Goal: Task Accomplishment & Management: Use online tool/utility

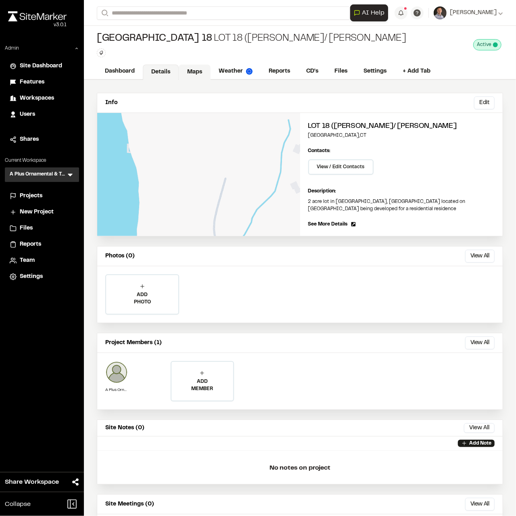
click at [201, 73] on link "Maps" at bounding box center [195, 72] width 32 height 15
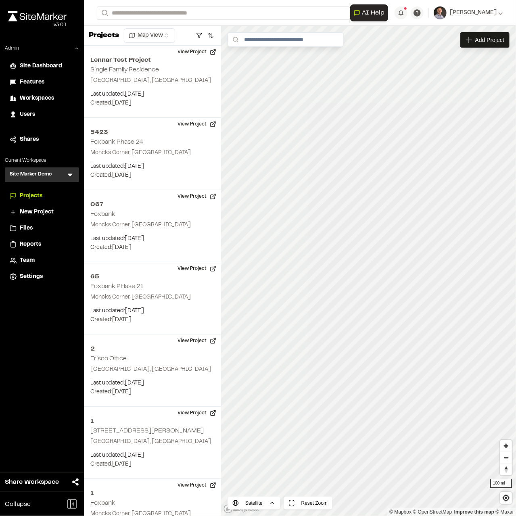
click at [41, 101] on span "Workspaces" at bounding box center [37, 98] width 34 height 9
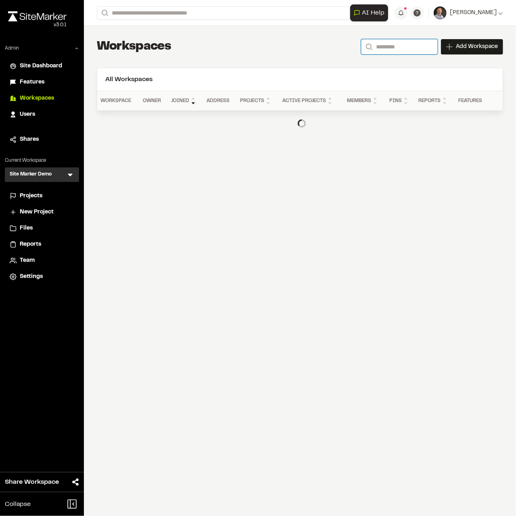
click at [382, 46] on input "Search" at bounding box center [399, 46] width 77 height 15
type input "*"
type input "*********"
click at [24, 119] on li "Users" at bounding box center [42, 114] width 74 height 15
click at [25, 113] on span "Users" at bounding box center [27, 114] width 15 height 9
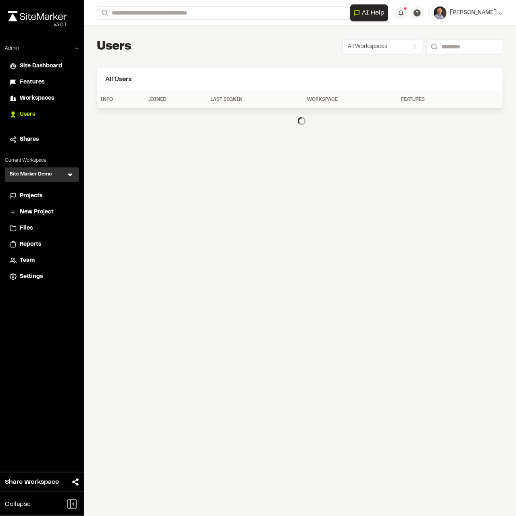
click at [389, 46] on html "Close sidebar v 3.0.1 Admin Site Dashboard Features Workspaces Users Shares Cur…" at bounding box center [258, 258] width 516 height 516
click at [446, 48] on html "Close sidebar v 3.0.1 Admin Site Dashboard Features Workspaces Users Shares Cur…" at bounding box center [258, 258] width 516 height 516
click at [447, 48] on input "Search" at bounding box center [464, 47] width 77 height 15
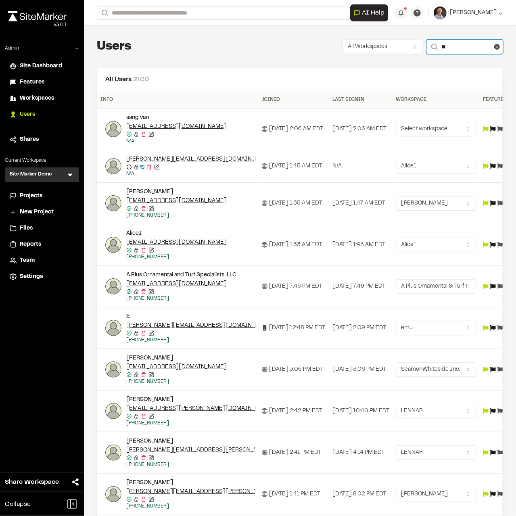
type input "*"
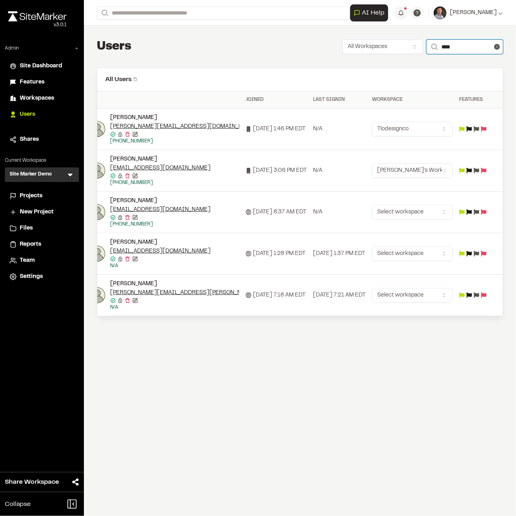
scroll to position [0, 82]
type input "****"
click at [405, 294] on html "Close sidebar v 3.0.1 Admin Site Dashboard Features Workspaces Users Shares Cur…" at bounding box center [258, 258] width 516 height 516
click at [348, 309] on html "Close sidebar v 3.0.1 Admin Site Dashboard Features Workspaces Users Shares Cur…" at bounding box center [258, 258] width 516 height 516
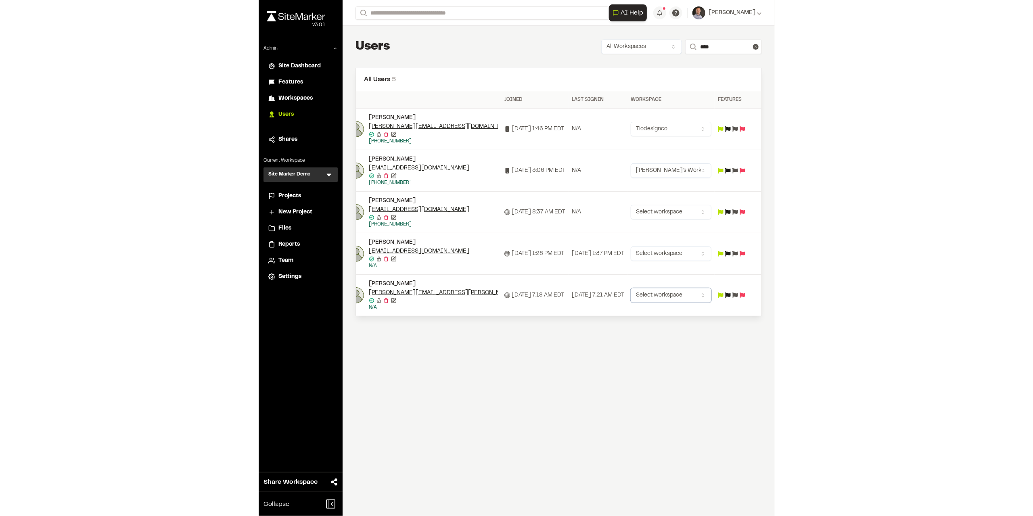
scroll to position [0, 0]
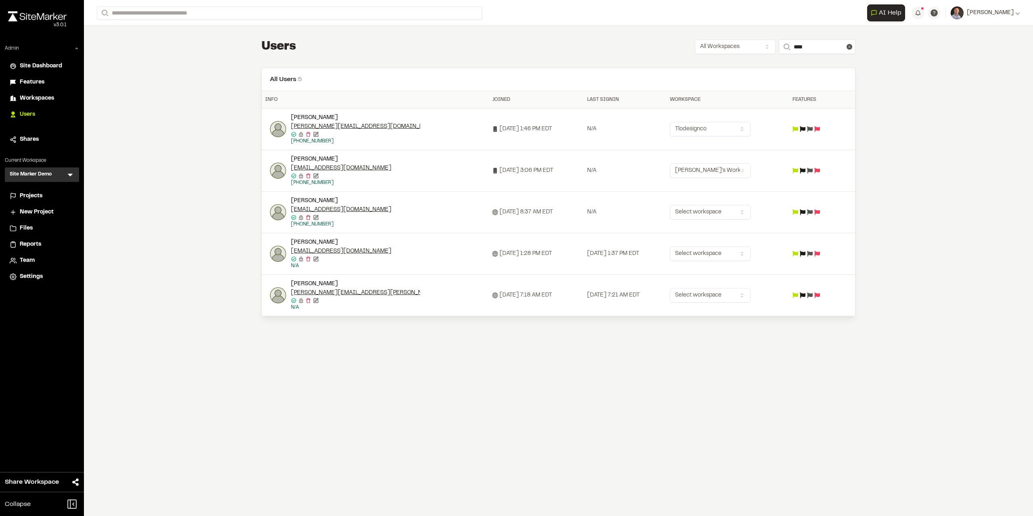
click at [36, 197] on span "Projects" at bounding box center [31, 196] width 23 height 9
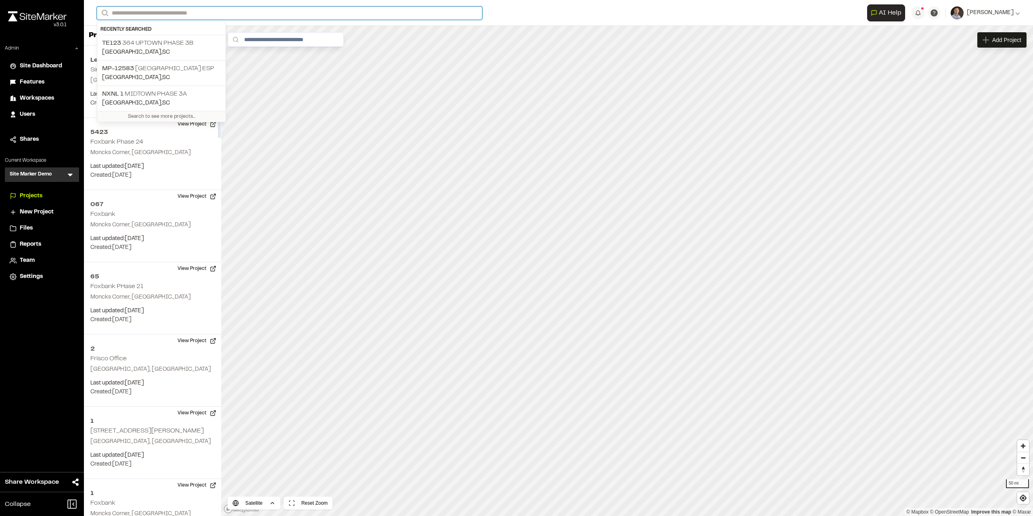
click at [160, 10] on input "Search" at bounding box center [289, 12] width 385 height 13
type input "**"
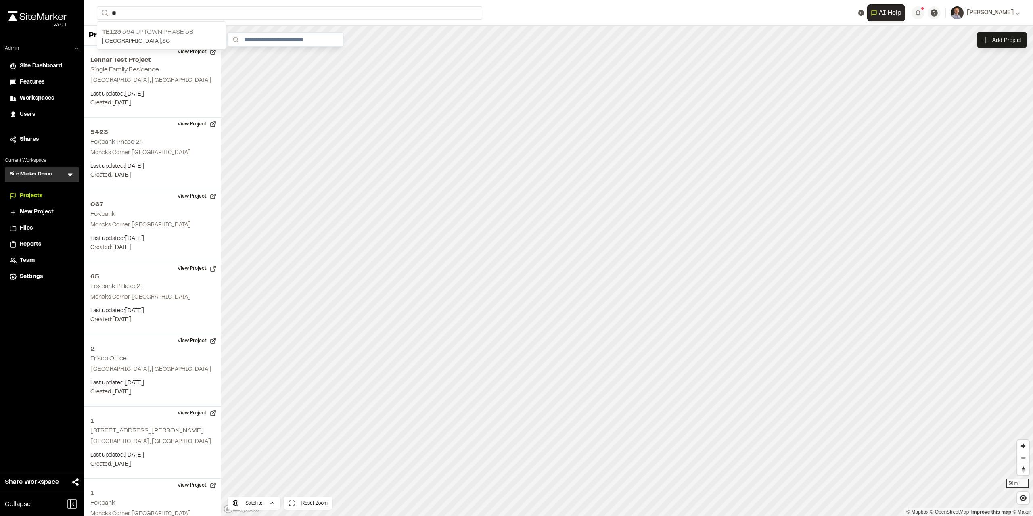
click at [163, 30] on p "TE123 364 Uptown Phase 3B" at bounding box center [161, 32] width 119 height 10
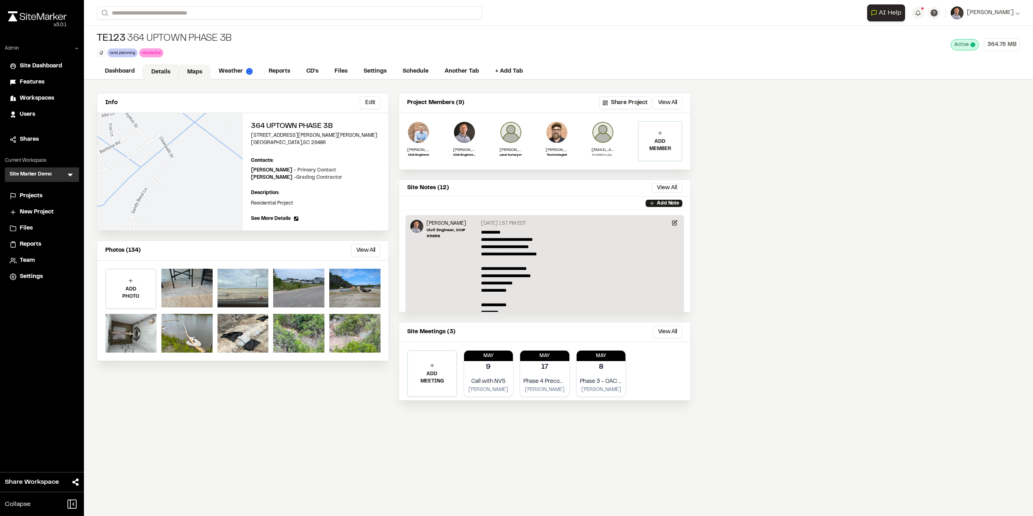
click at [194, 74] on link "Maps" at bounding box center [195, 72] width 32 height 15
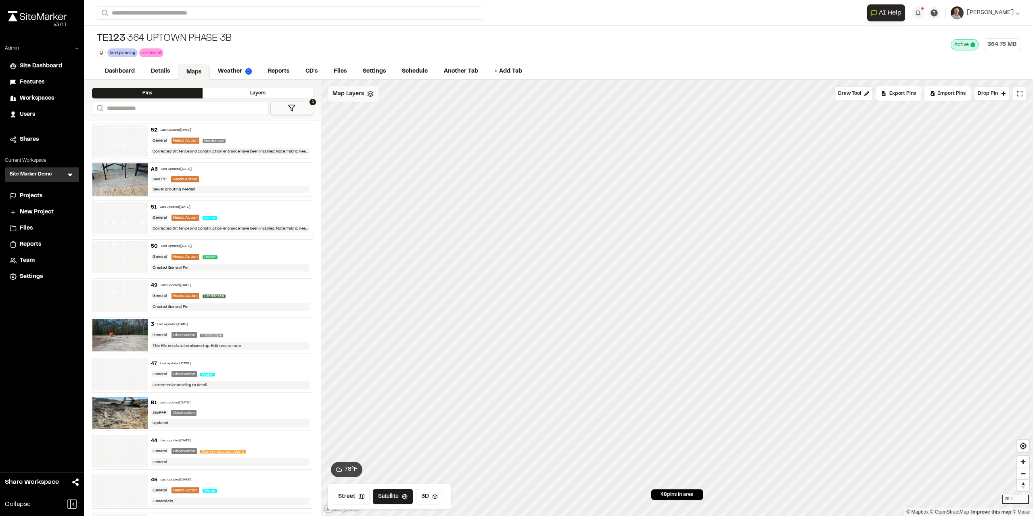
click at [346, 98] on div "Map Layers" at bounding box center [353, 93] width 51 height 15
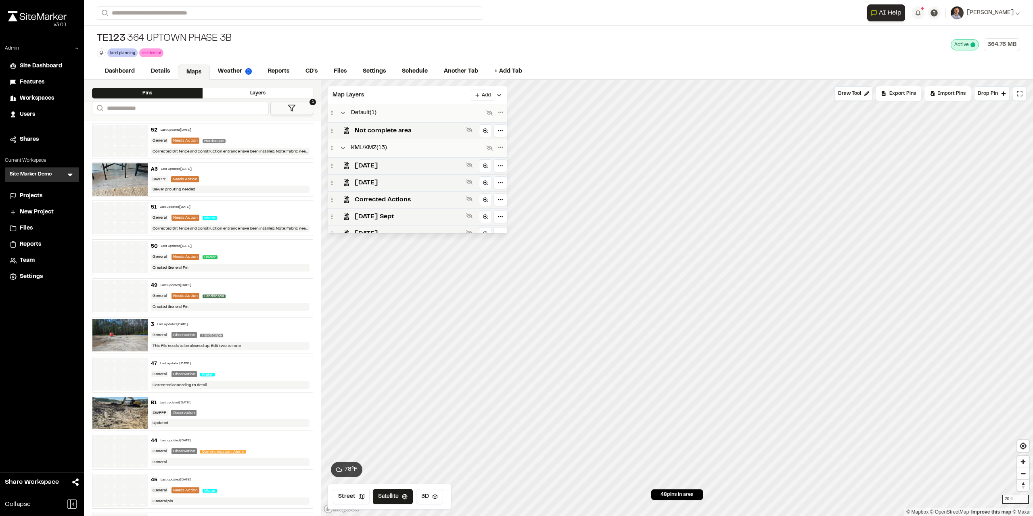
scroll to position [271, 0]
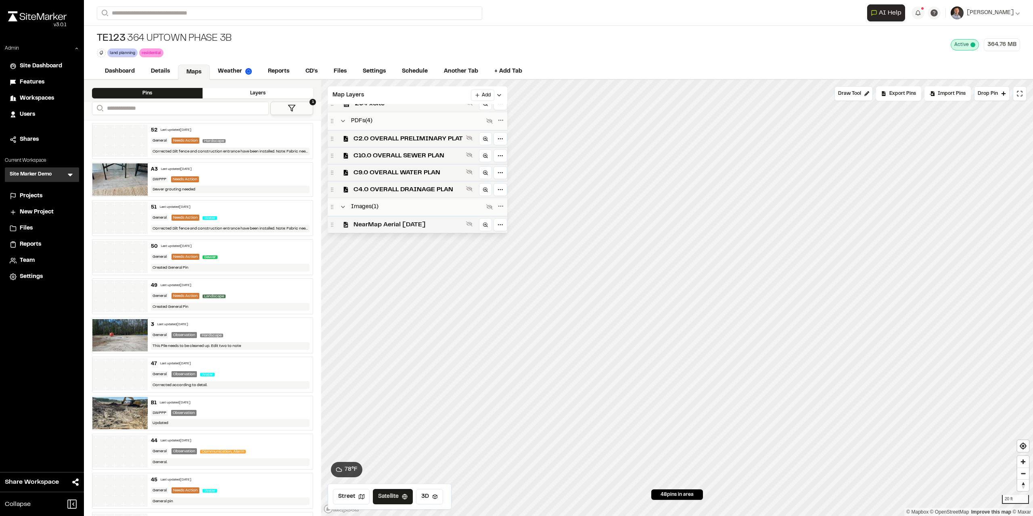
click at [376, 226] on span "NearMap Aerial [DATE]" at bounding box center [407, 225] width 109 height 10
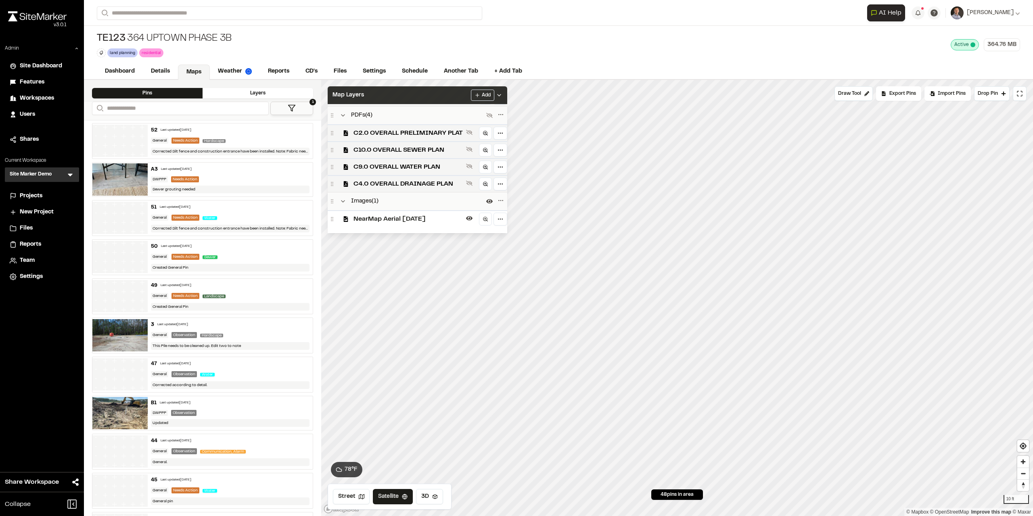
click at [439, 98] on div "Map Layers Add" at bounding box center [417, 95] width 179 height 18
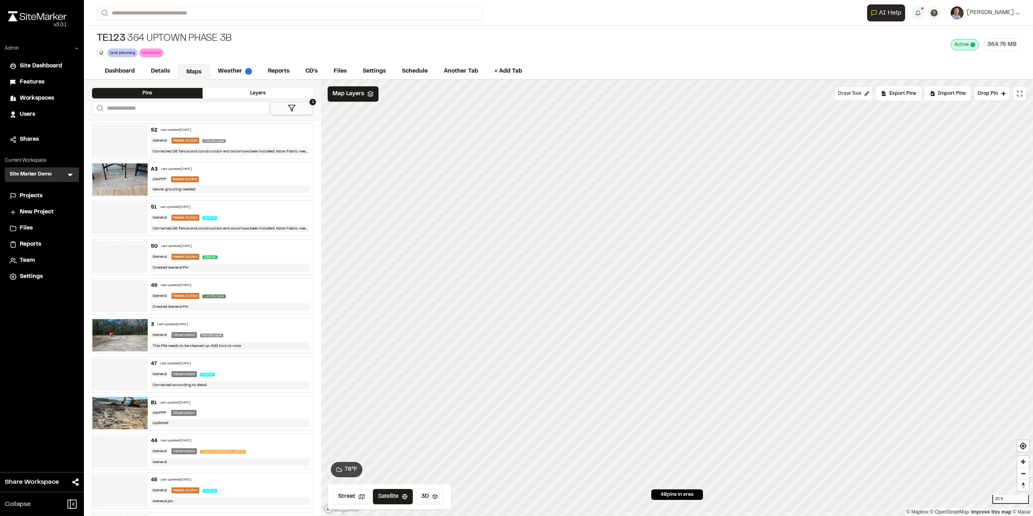
click at [515, 96] on span "Draw Tool" at bounding box center [849, 93] width 23 height 7
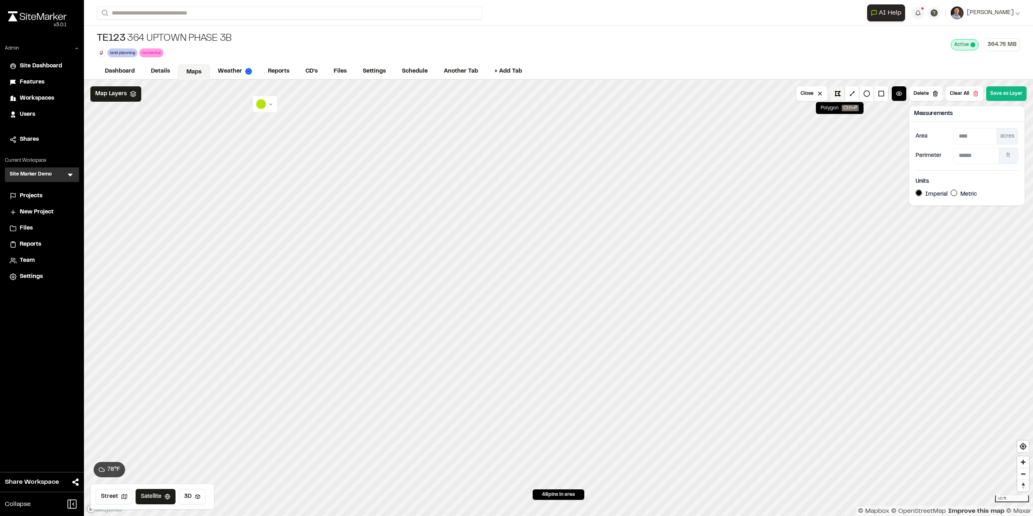
click at [515, 94] on button at bounding box center [837, 93] width 15 height 15
drag, startPoint x: 843, startPoint y: 94, endPoint x: 839, endPoint y: 94, distance: 4.5
click at [515, 94] on button at bounding box center [837, 93] width 15 height 15
drag, startPoint x: 836, startPoint y: 92, endPoint x: 830, endPoint y: 103, distance: 11.9
click at [515, 93] on button at bounding box center [837, 93] width 15 height 15
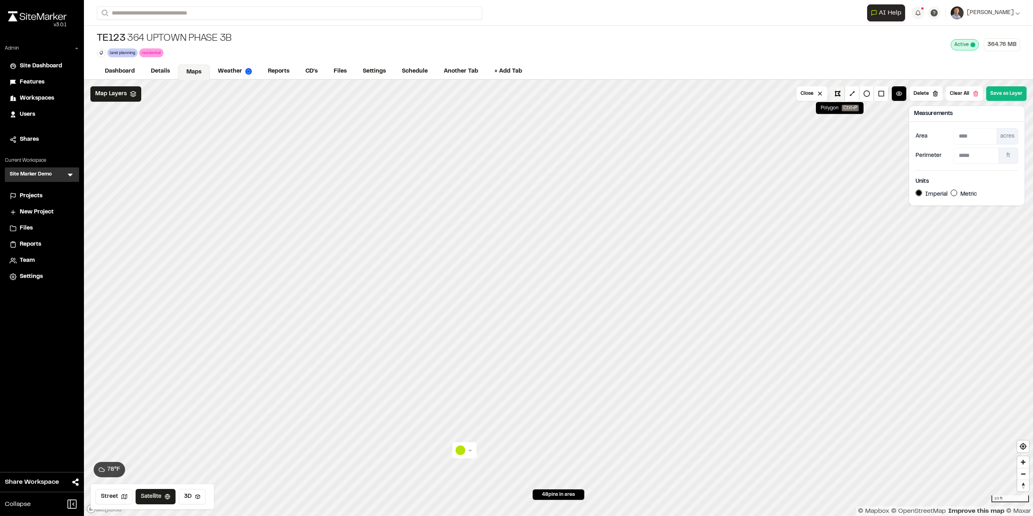
click at [515, 92] on button at bounding box center [837, 93] width 15 height 15
click at [515, 95] on button at bounding box center [837, 93] width 15 height 15
click at [515, 94] on button at bounding box center [837, 93] width 15 height 15
drag, startPoint x: 864, startPoint y: 94, endPoint x: 857, endPoint y: 98, distance: 7.6
click at [515, 95] on button at bounding box center [866, 93] width 15 height 15
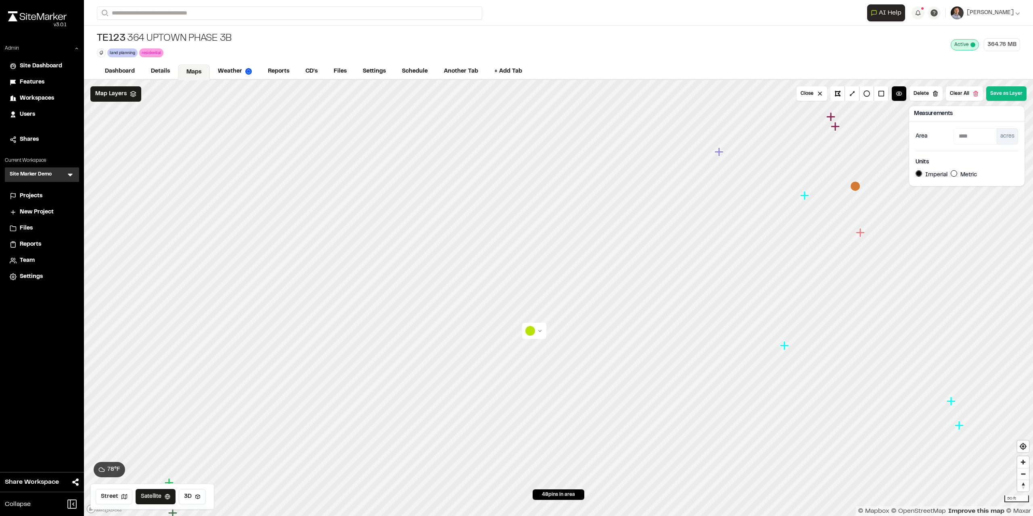
drag, startPoint x: 927, startPoint y: 89, endPoint x: 916, endPoint y: 95, distance: 12.8
click at [515, 89] on button "Delete" at bounding box center [925, 93] width 33 height 15
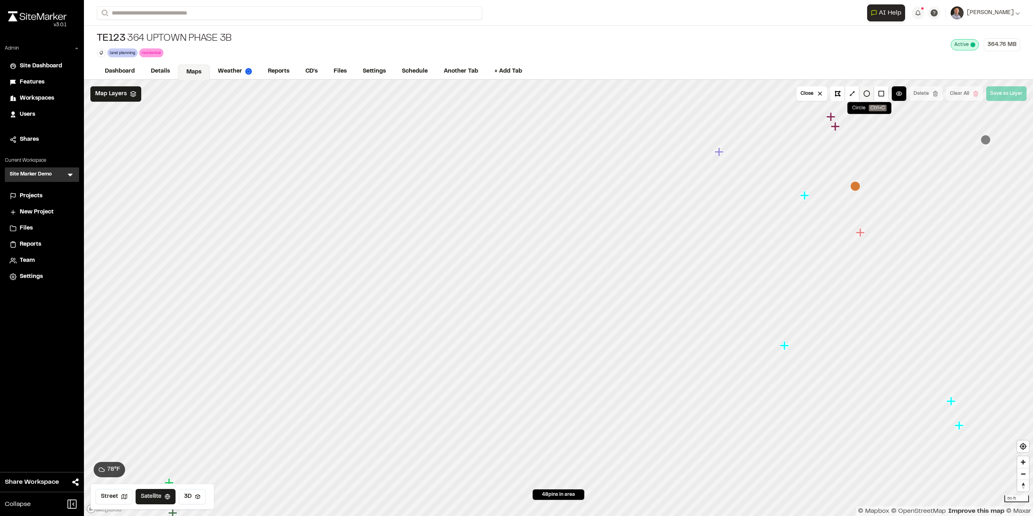
drag, startPoint x: 868, startPoint y: 92, endPoint x: 858, endPoint y: 98, distance: 11.4
click at [515, 92] on button at bounding box center [866, 93] width 15 height 15
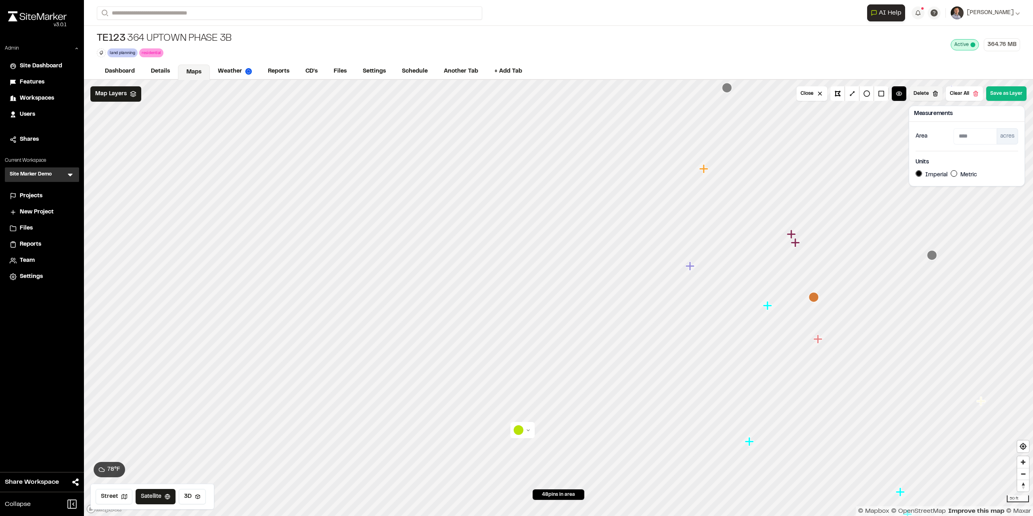
click at [515, 92] on button "Delete" at bounding box center [925, 93] width 33 height 15
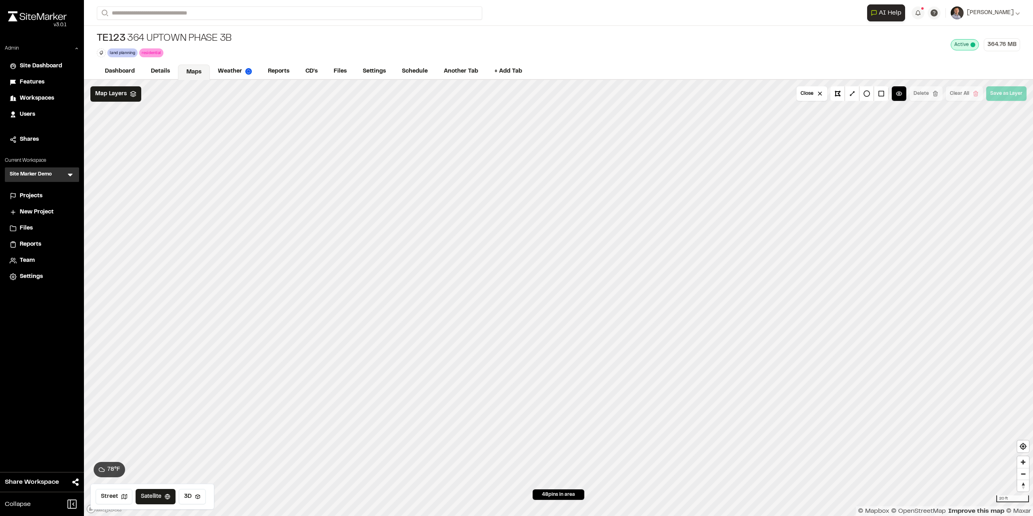
click at [515, 91] on div "Close Delete Clear All Save as Layer" at bounding box center [911, 93] width 230 height 15
click at [515, 93] on div "Close Delete Clear All Save as Layer" at bounding box center [911, 93] width 230 height 15
click at [515, 96] on div "Close Delete Clear All Save as Layer" at bounding box center [911, 93] width 230 height 15
click at [515, 95] on button "Close" at bounding box center [811, 93] width 31 height 15
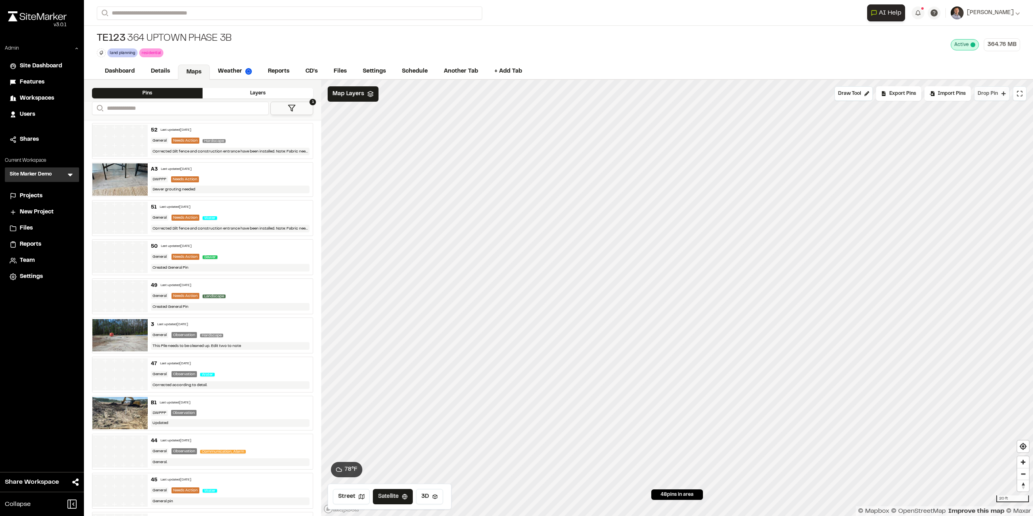
click at [515, 97] on button "Drop Pin" at bounding box center [991, 93] width 35 height 15
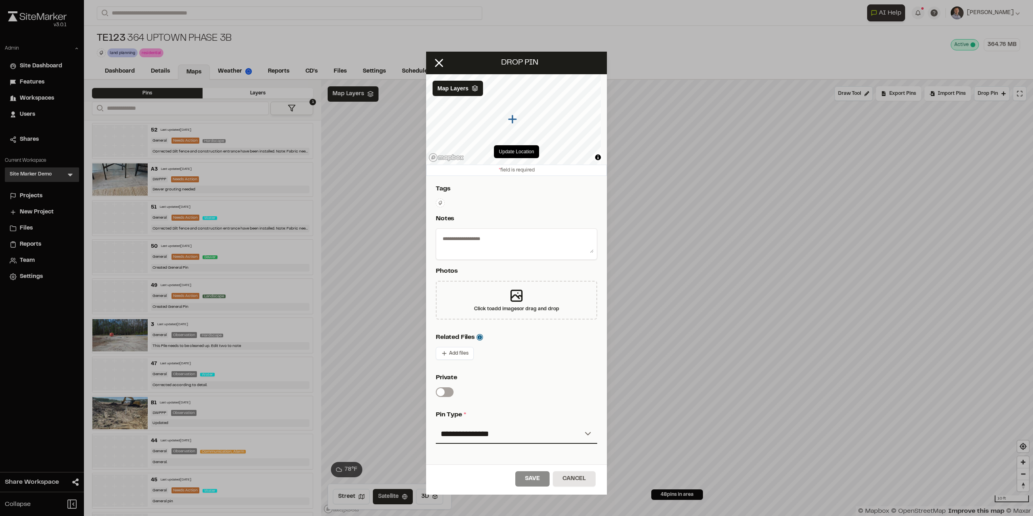
scroll to position [64, 0]
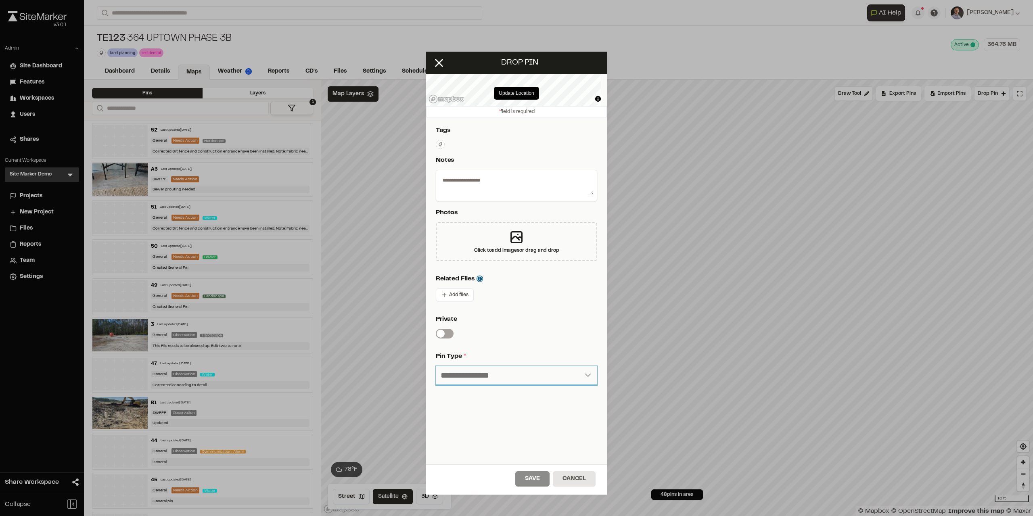
drag, startPoint x: 496, startPoint y: 370, endPoint x: 494, endPoint y: 374, distance: 4.7
click at [496, 371] on select "**********" at bounding box center [516, 375] width 161 height 19
select select "***"
click at [436, 366] on select "**********" at bounding box center [516, 375] width 161 height 19
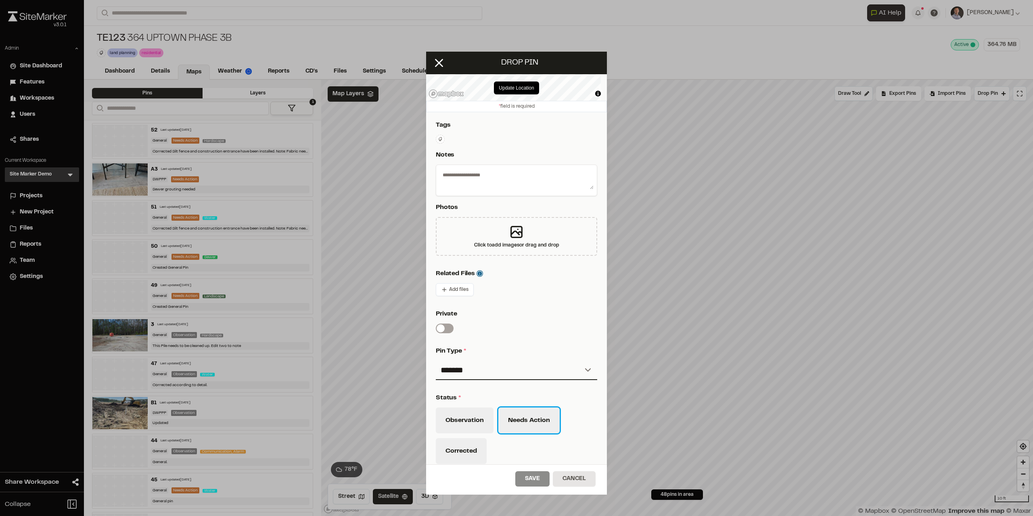
click at [515, 417] on button "Needs Action" at bounding box center [528, 420] width 61 height 26
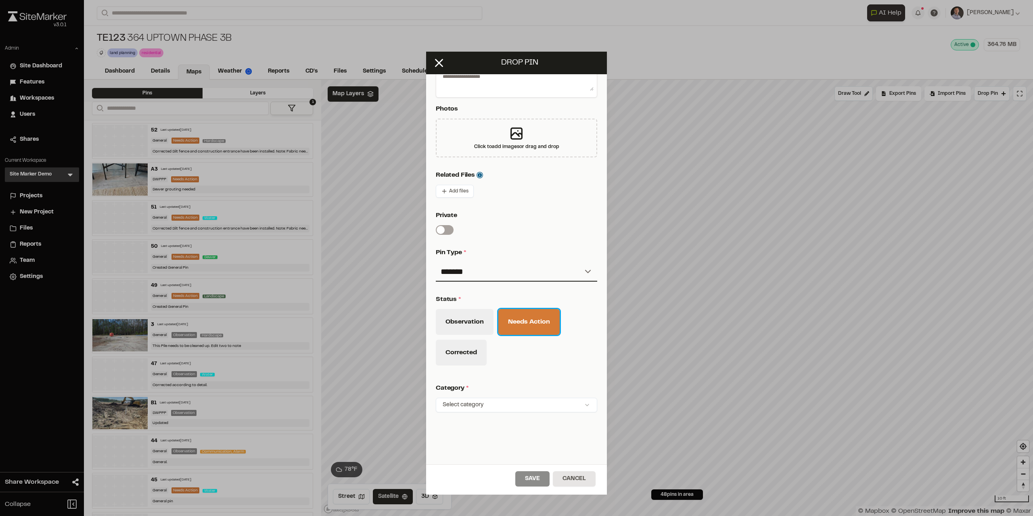
scroll to position [194, 0]
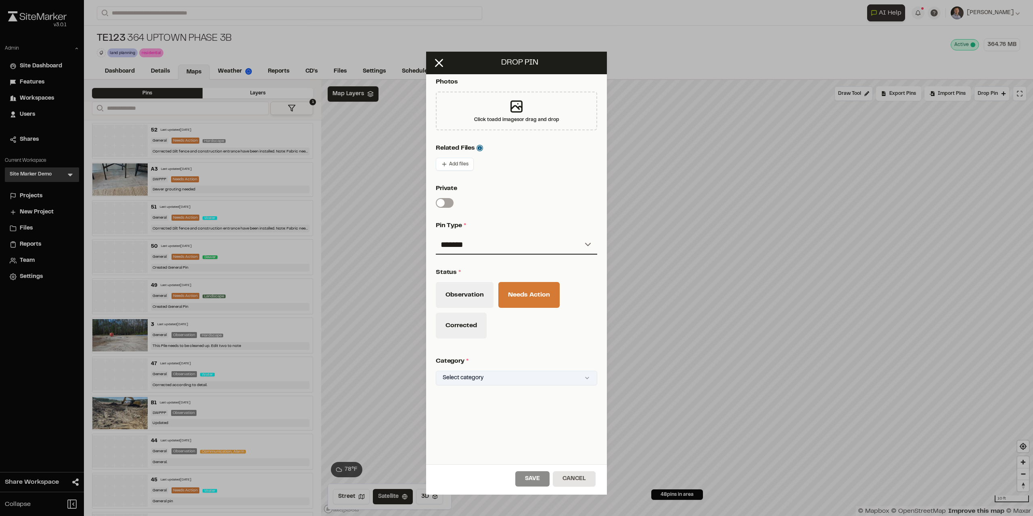
click at [497, 376] on html "Close sidebar v 3.0.1 Admin Site Dashboard Features Workspaces Users Shares Cur…" at bounding box center [516, 258] width 1033 height 516
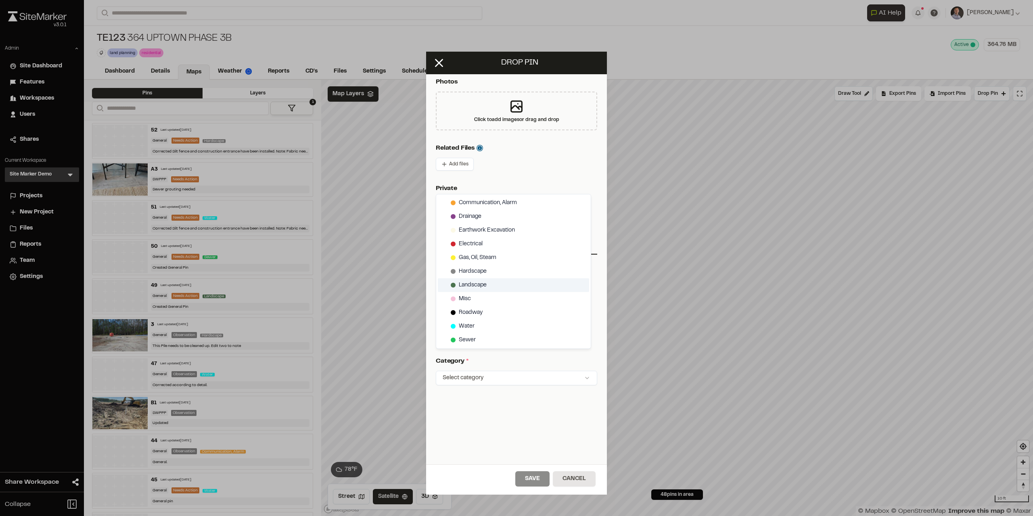
drag, startPoint x: 474, startPoint y: 283, endPoint x: 482, endPoint y: 289, distance: 9.8
click at [474, 283] on span "Landscape" at bounding box center [473, 285] width 28 height 9
click at [515, 430] on html "Close sidebar v 3.0.1 Admin Site Dashboard Features Workspaces Users Shares Cur…" at bounding box center [516, 258] width 1033 height 516
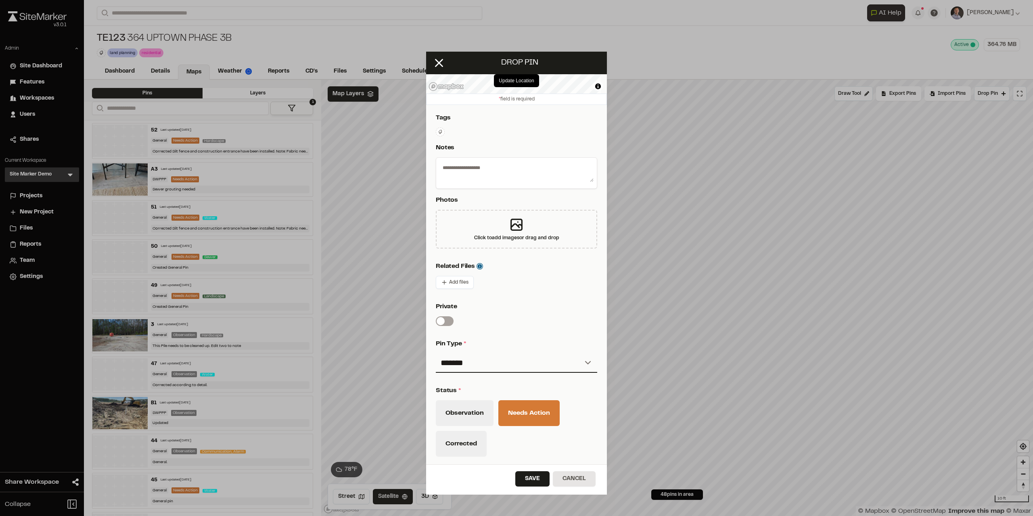
scroll to position [0, 0]
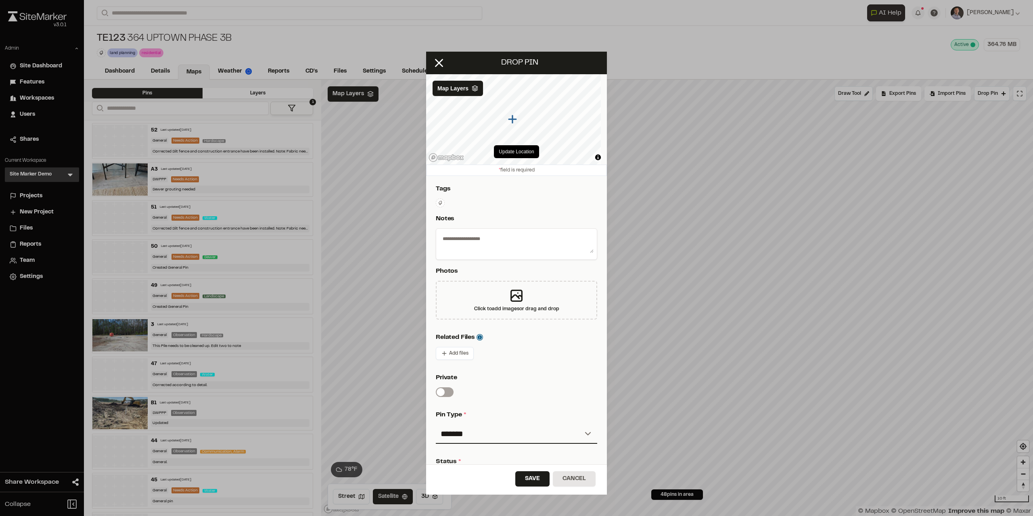
drag, startPoint x: 466, startPoint y: 241, endPoint x: 480, endPoint y: 258, distance: 21.5
click at [469, 241] on textarea at bounding box center [516, 242] width 154 height 21
type textarea "**********"
click at [515, 475] on button "Save" at bounding box center [532, 478] width 34 height 15
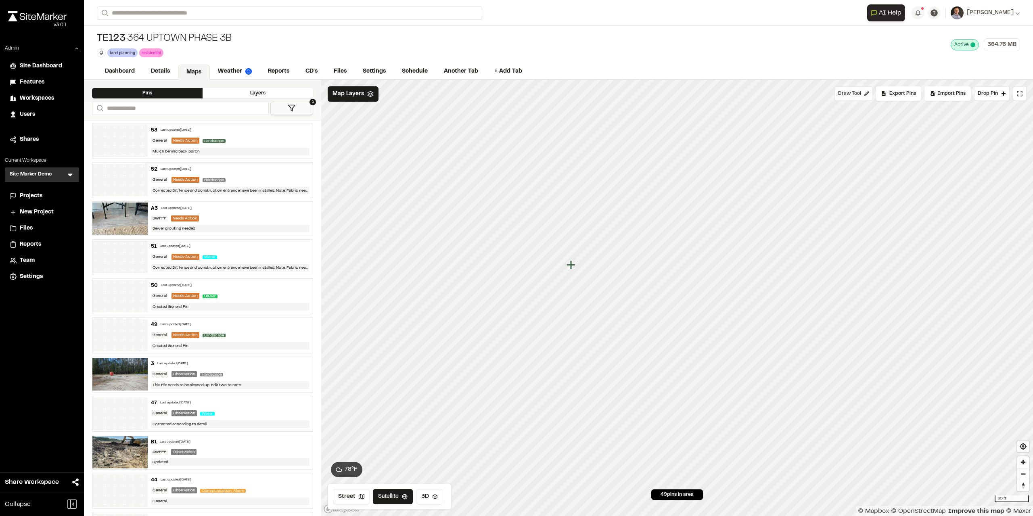
click at [515, 96] on span "Draw Tool" at bounding box center [849, 93] width 23 height 7
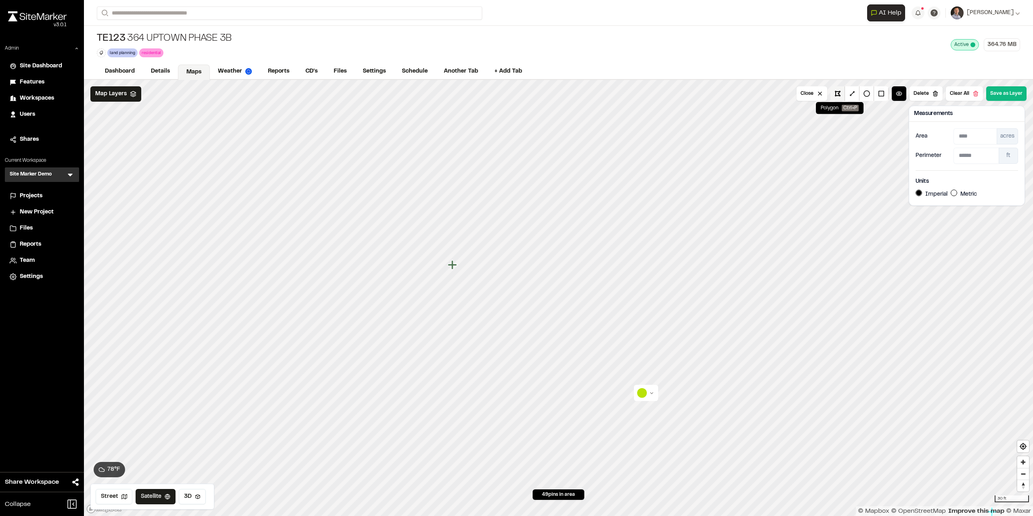
click at [515, 98] on button at bounding box center [837, 93] width 15 height 15
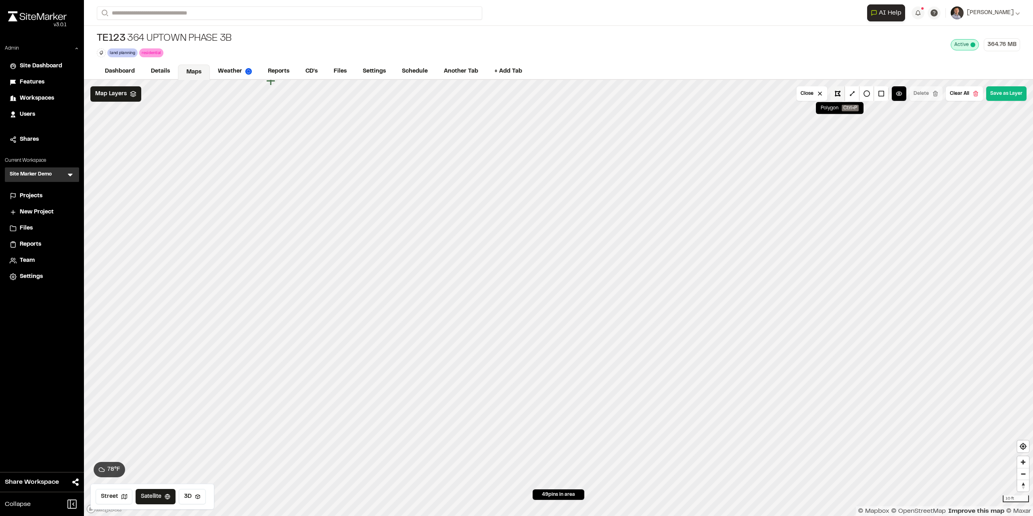
click at [515, 92] on button at bounding box center [837, 93] width 15 height 15
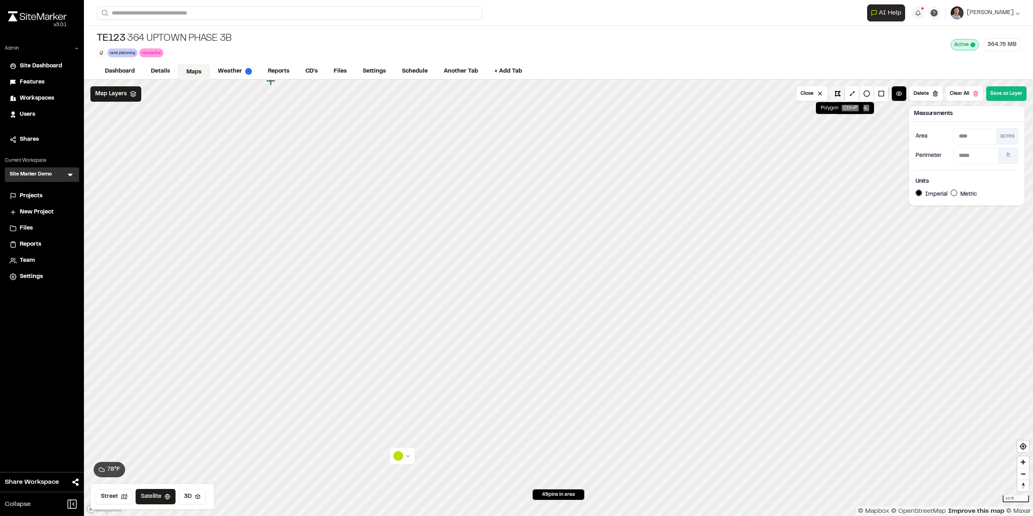
click at [515, 94] on button at bounding box center [837, 93] width 15 height 15
drag, startPoint x: 838, startPoint y: 92, endPoint x: 824, endPoint y: 107, distance: 20.6
click at [515, 93] on button at bounding box center [837, 93] width 15 height 15
click at [515, 96] on button at bounding box center [837, 93] width 15 height 15
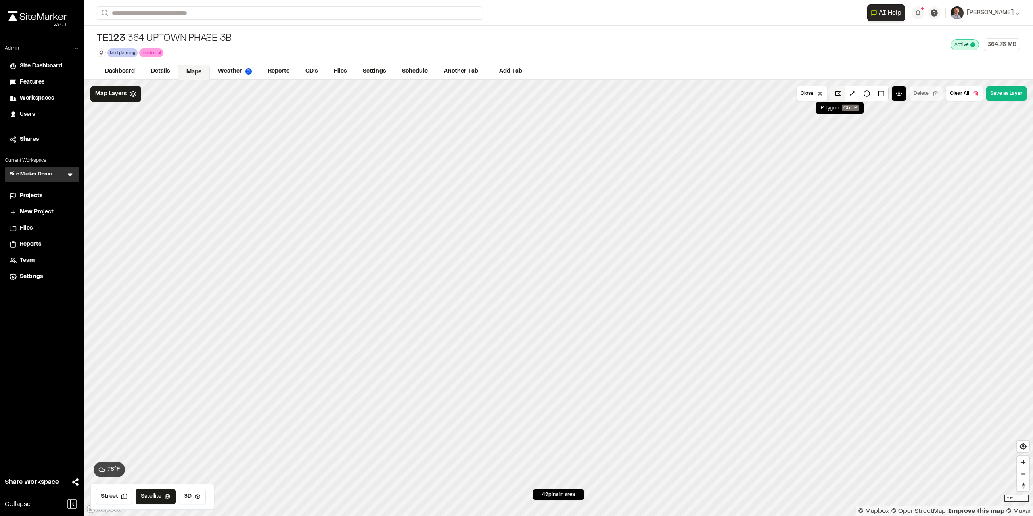
click at [515, 95] on button at bounding box center [837, 93] width 15 height 15
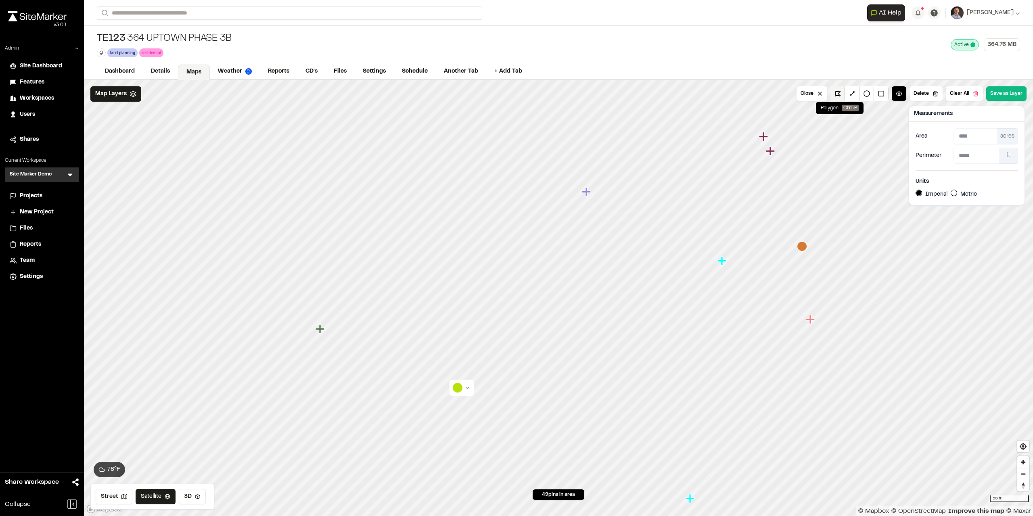
click at [515, 94] on button at bounding box center [837, 93] width 15 height 15
click at [515, 155] on div "ft" at bounding box center [1007, 156] width 19 height 16
click at [515, 136] on div "acres" at bounding box center [1006, 136] width 21 height 16
drag, startPoint x: 1011, startPoint y: 159, endPoint x: 1010, endPoint y: 132, distance: 27.4
click at [515, 156] on div "ft" at bounding box center [1007, 156] width 19 height 16
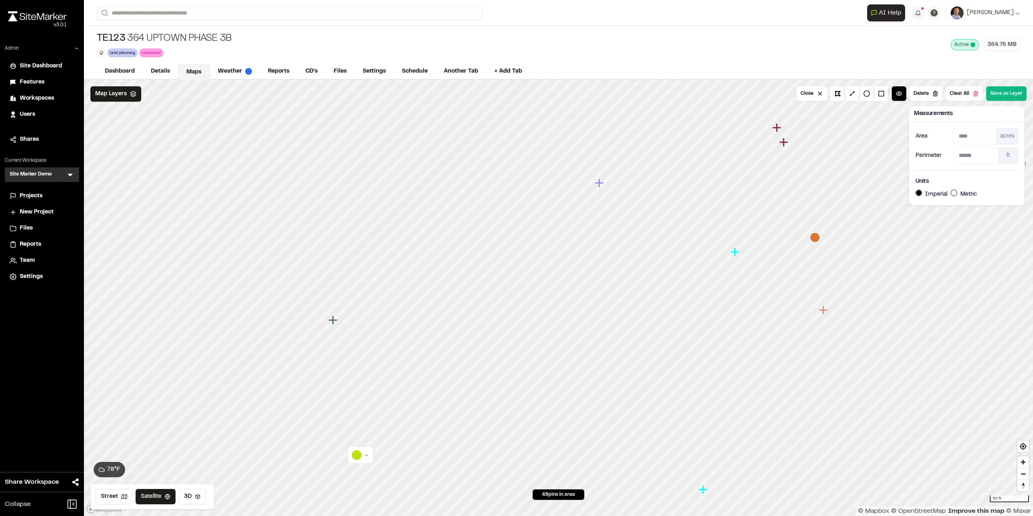
drag, startPoint x: 1010, startPoint y: 132, endPoint x: 1011, endPoint y: 138, distance: 5.7
click at [515, 132] on div "acres" at bounding box center [1006, 136] width 21 height 16
drag, startPoint x: 925, startPoint y: 92, endPoint x: 920, endPoint y: 93, distance: 5.7
click at [515, 93] on button "Delete" at bounding box center [925, 93] width 33 height 15
click at [515, 91] on button "Delete" at bounding box center [925, 93] width 33 height 15
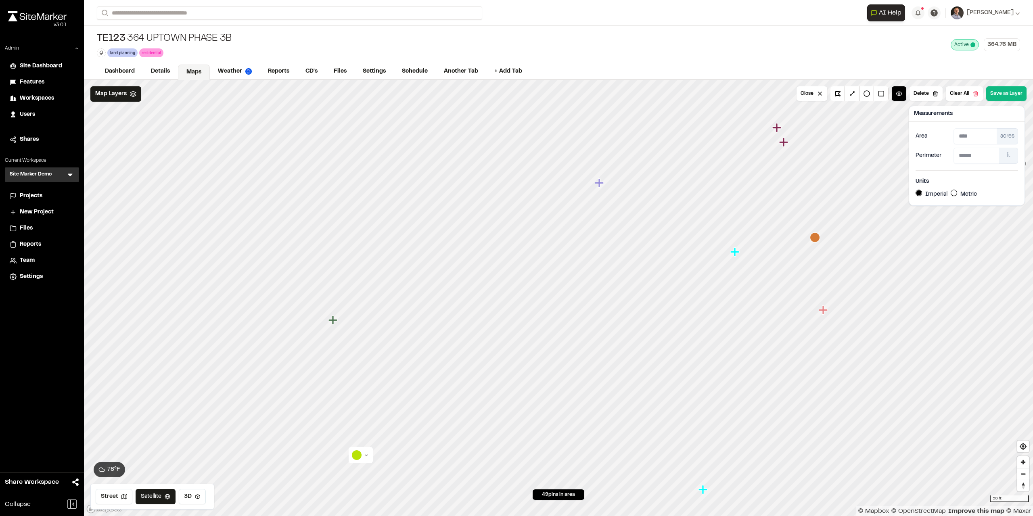
click at [515, 88] on button "Delete" at bounding box center [925, 93] width 33 height 15
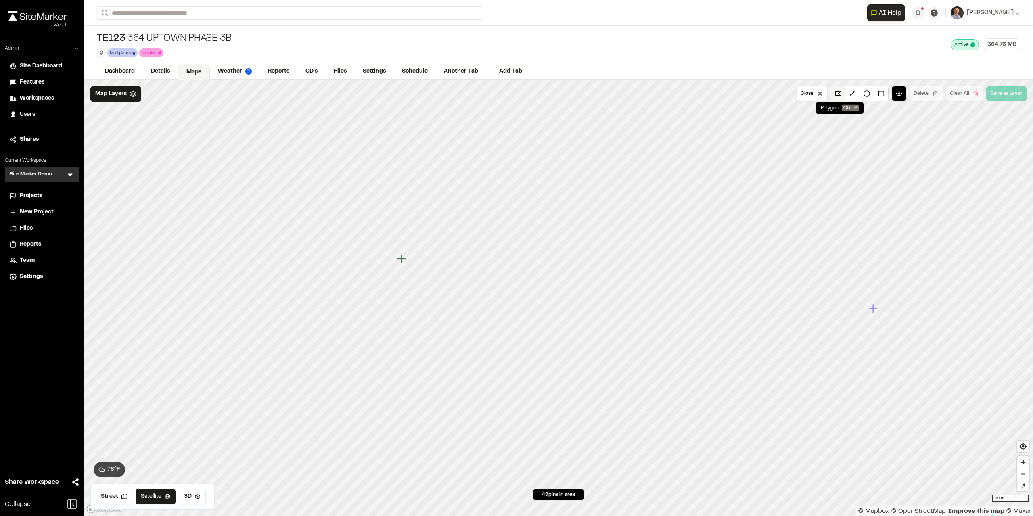
click at [515, 92] on button at bounding box center [837, 93] width 15 height 15
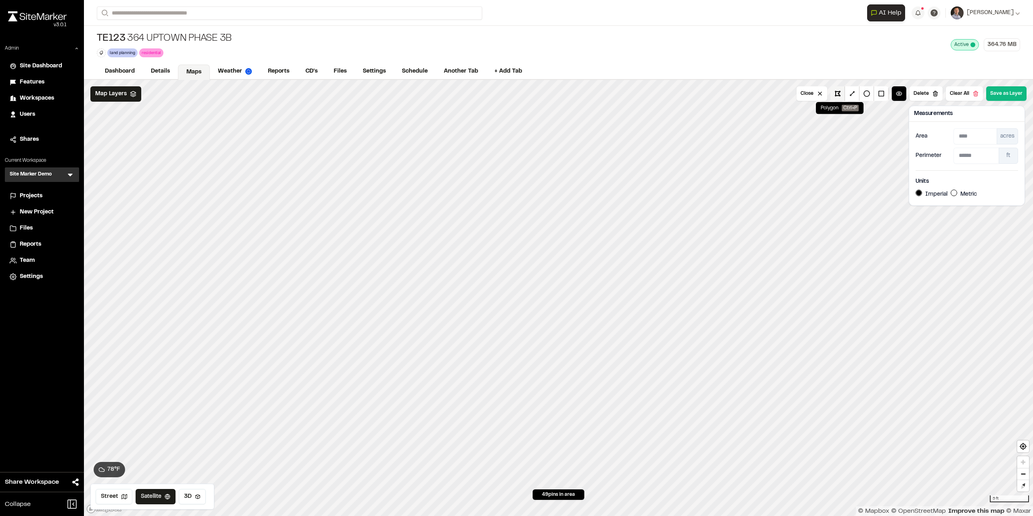
click at [515, 96] on button at bounding box center [837, 93] width 15 height 15
drag, startPoint x: 837, startPoint y: 90, endPoint x: 822, endPoint y: 102, distance: 19.8
click at [515, 91] on button at bounding box center [837, 93] width 15 height 15
click at [515, 95] on button at bounding box center [837, 93] width 15 height 15
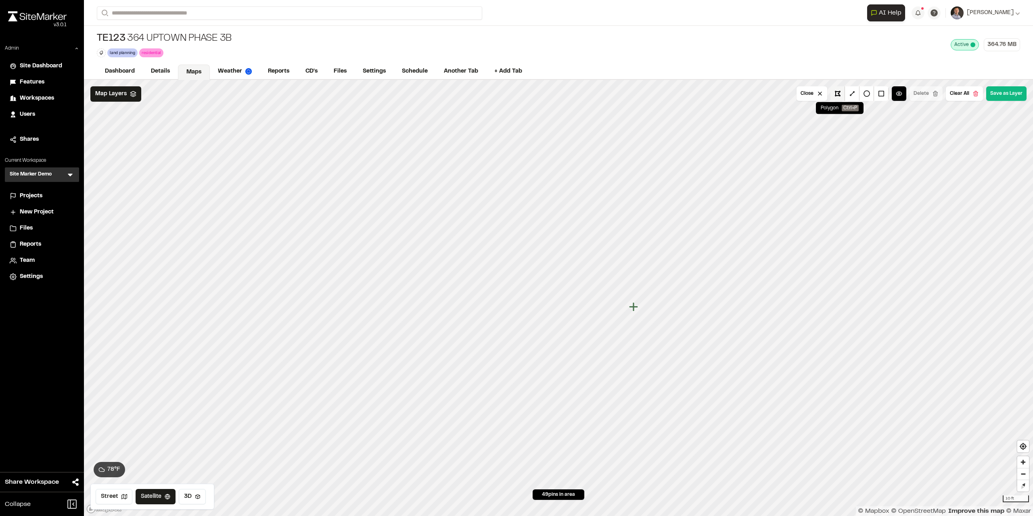
click at [515, 96] on button at bounding box center [837, 93] width 15 height 15
drag, startPoint x: 838, startPoint y: 93, endPoint x: 826, endPoint y: 110, distance: 20.6
click at [515, 93] on button at bounding box center [837, 93] width 15 height 15
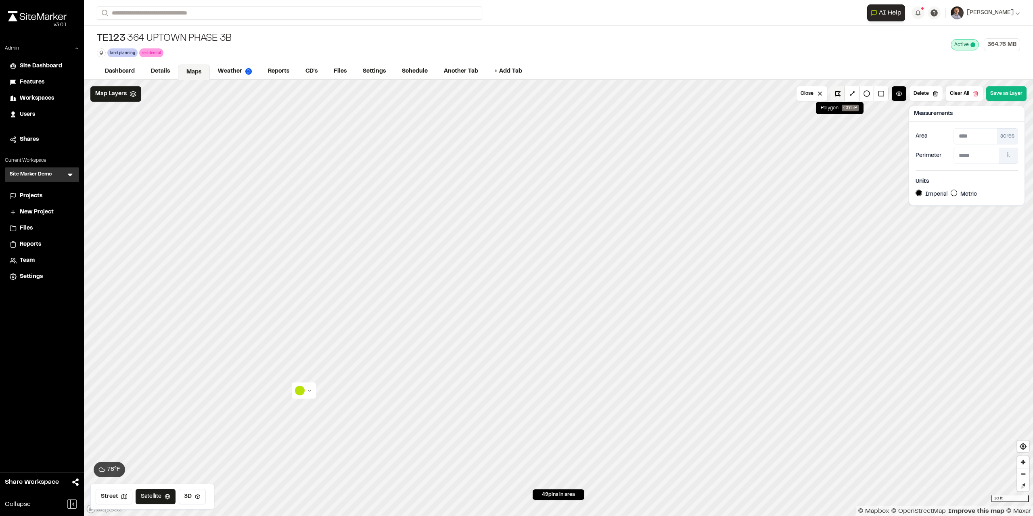
click at [515, 92] on button at bounding box center [837, 93] width 15 height 15
drag, startPoint x: 840, startPoint y: 96, endPoint x: 822, endPoint y: 112, distance: 23.7
click at [515, 96] on button at bounding box center [837, 93] width 15 height 15
drag, startPoint x: 840, startPoint y: 93, endPoint x: 819, endPoint y: 103, distance: 23.3
click at [515, 94] on button at bounding box center [837, 93] width 15 height 15
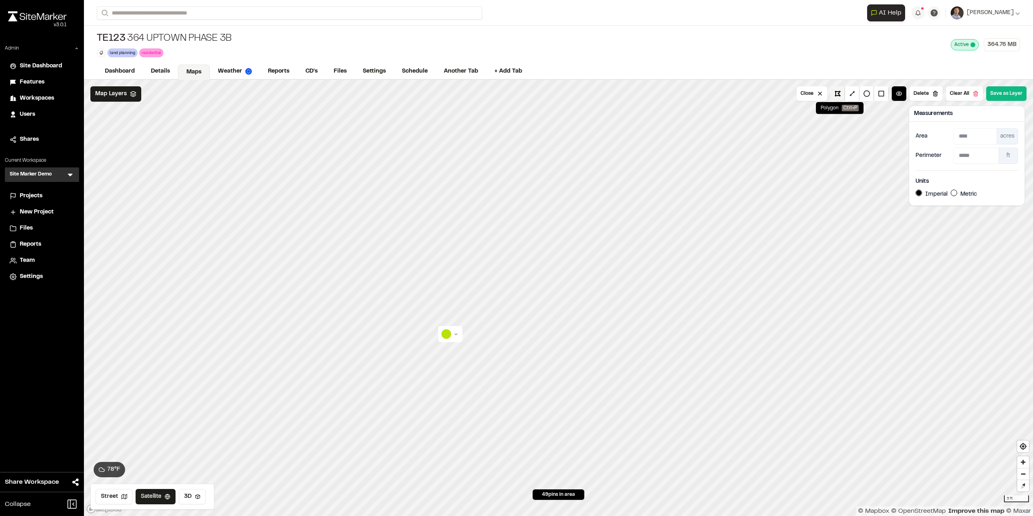
click at [515, 94] on button at bounding box center [837, 93] width 15 height 15
click at [515, 96] on button at bounding box center [837, 93] width 15 height 15
click at [515, 92] on button at bounding box center [837, 93] width 15 height 15
click at [515, 93] on button at bounding box center [837, 93] width 15 height 15
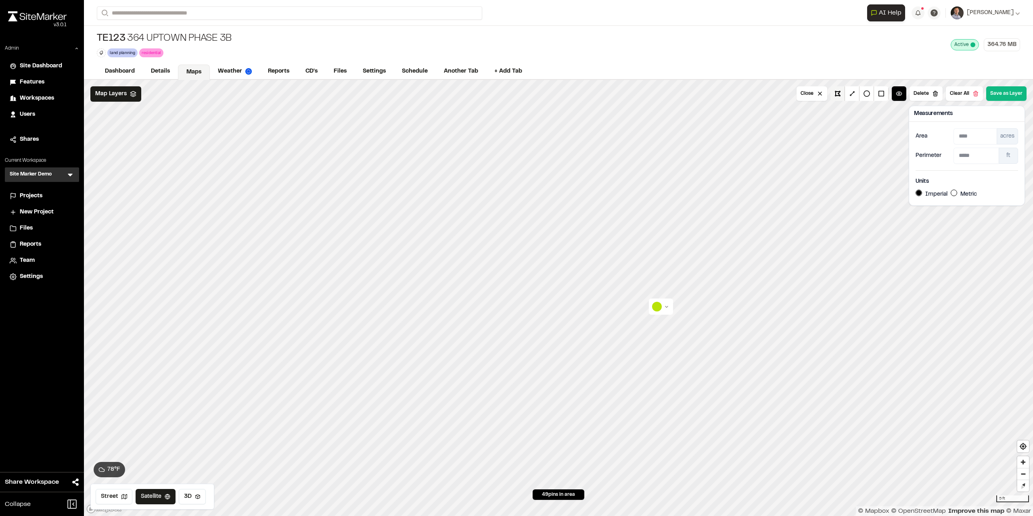
click at [515, 96] on button at bounding box center [837, 93] width 15 height 15
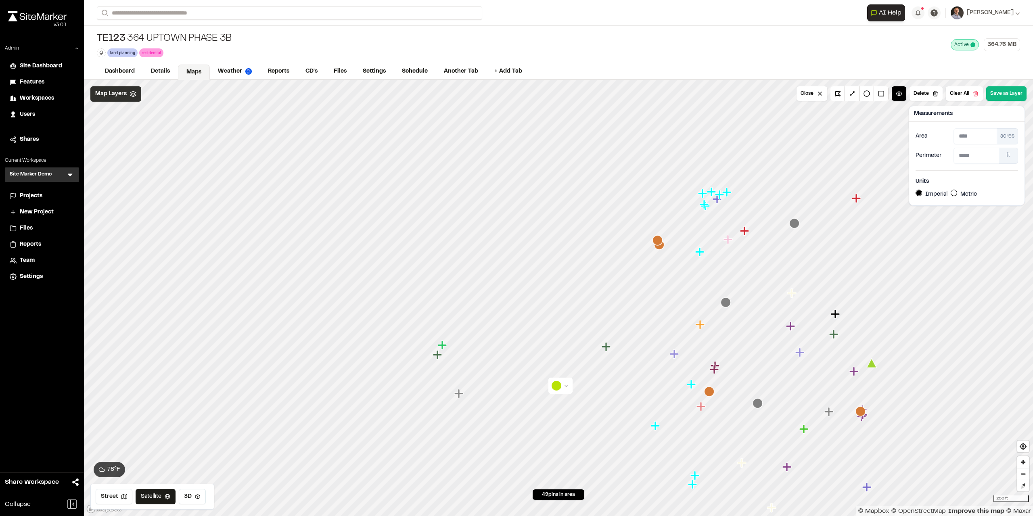
click at [116, 95] on span "Map Layers" at bounding box center [110, 94] width 31 height 9
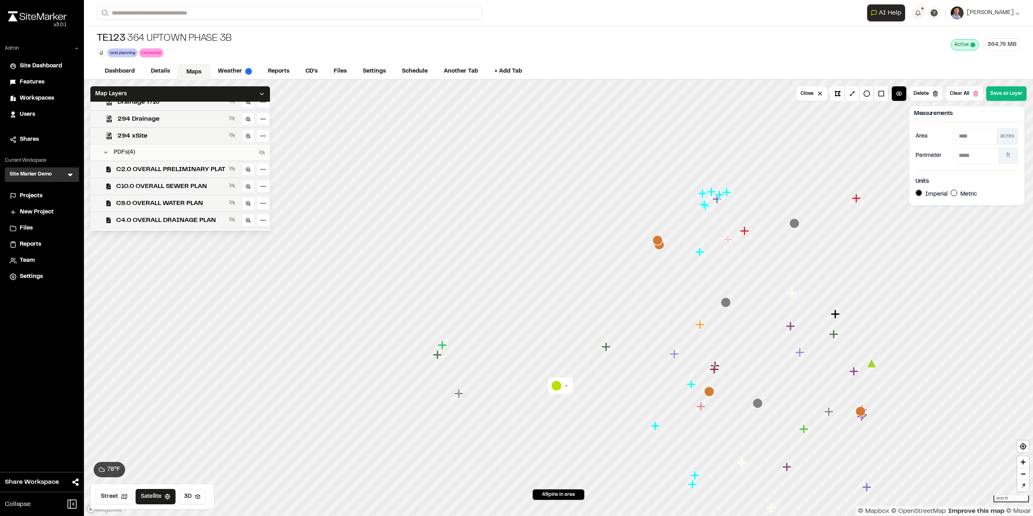
scroll to position [278, 0]
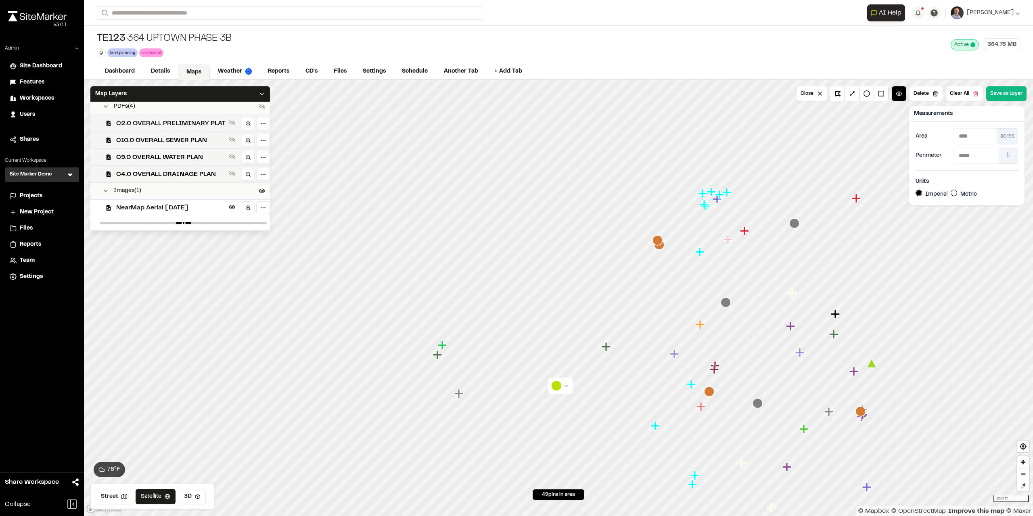
click at [173, 125] on span "C2.0 OVERALL PRELIMINARY PLAT" at bounding box center [170, 124] width 109 height 10
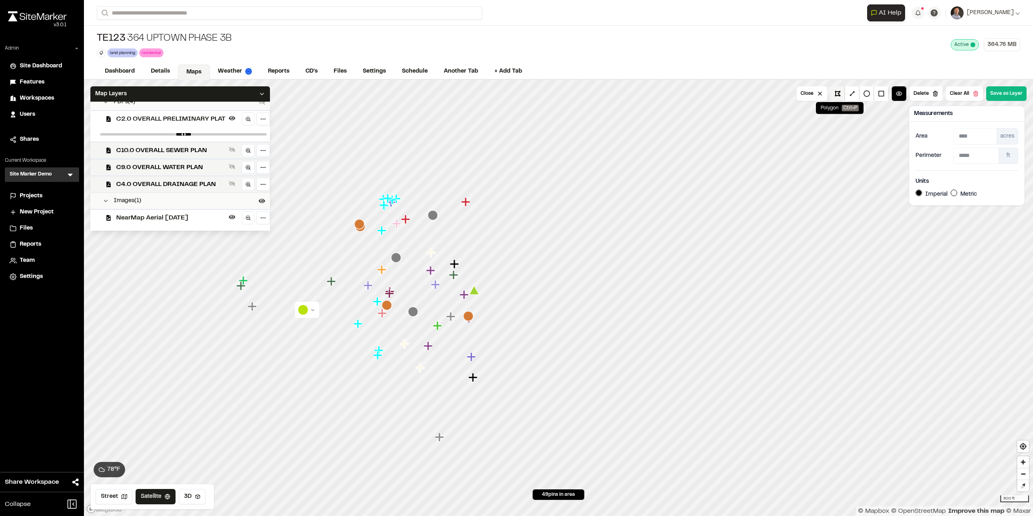
click at [515, 93] on button at bounding box center [837, 93] width 15 height 15
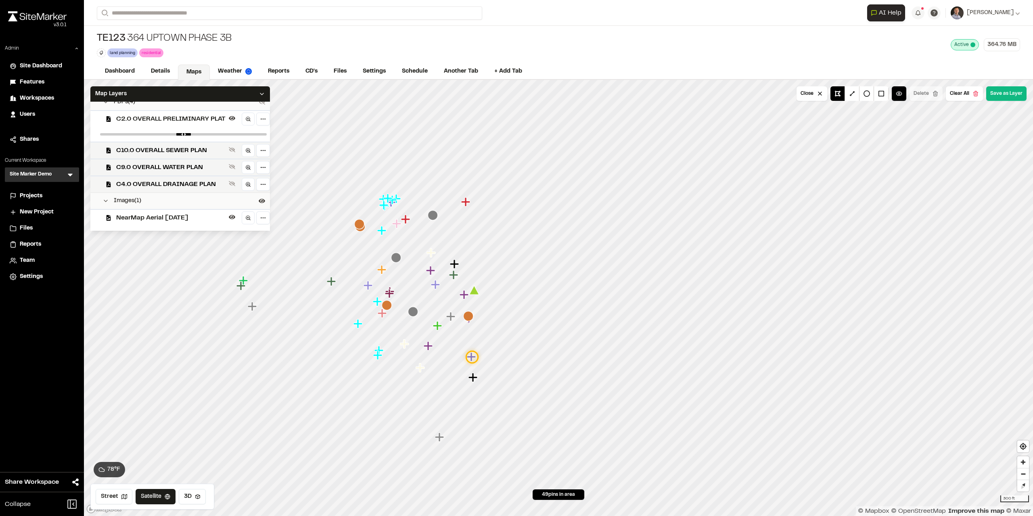
drag, startPoint x: 471, startPoint y: 359, endPoint x: 474, endPoint y: 311, distance: 47.7
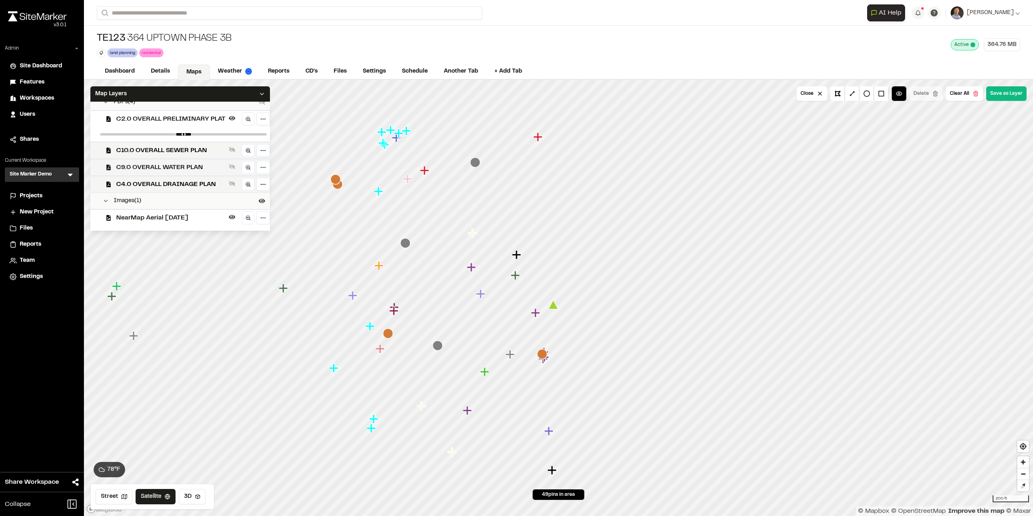
click at [230, 119] on icon at bounding box center [232, 118] width 6 height 6
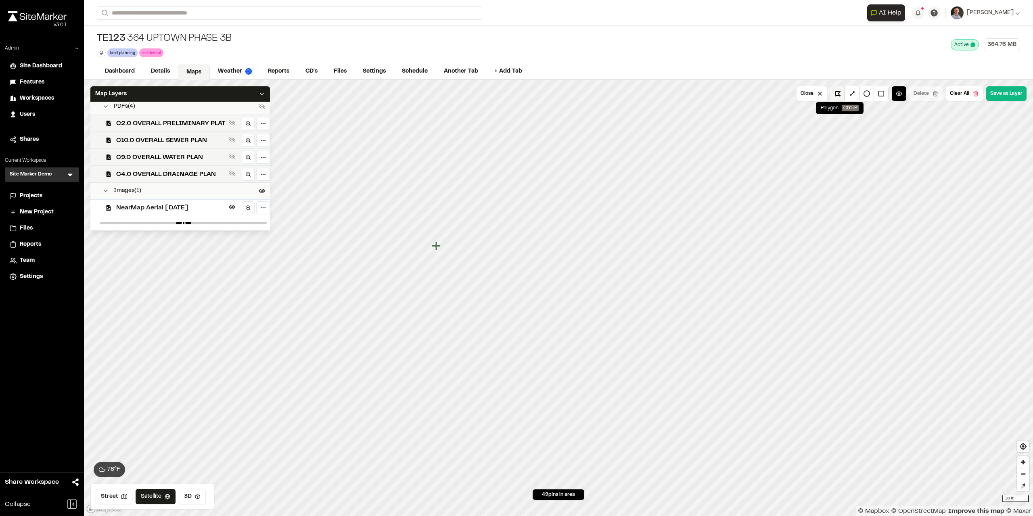
click at [515, 94] on button at bounding box center [837, 93] width 15 height 15
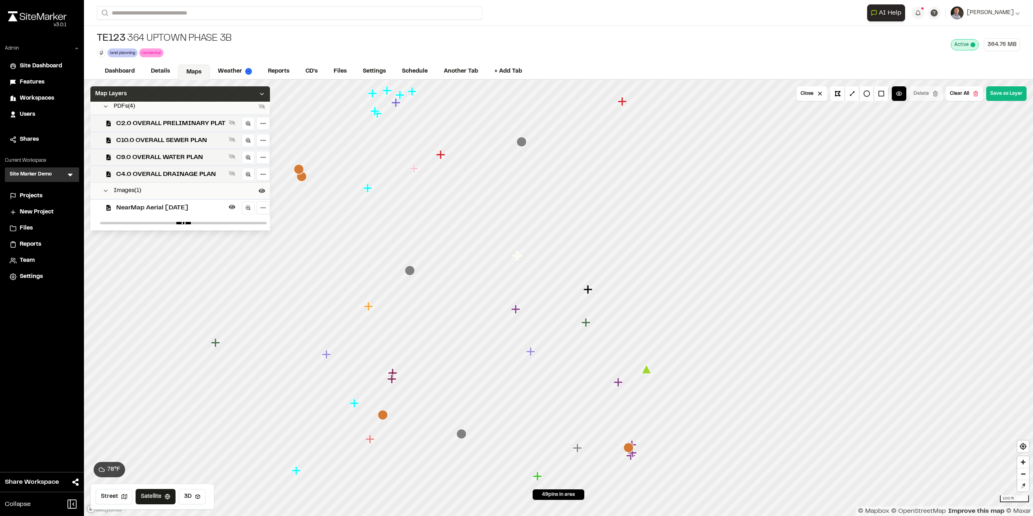
click at [233, 95] on div "Map Layers" at bounding box center [179, 93] width 179 height 15
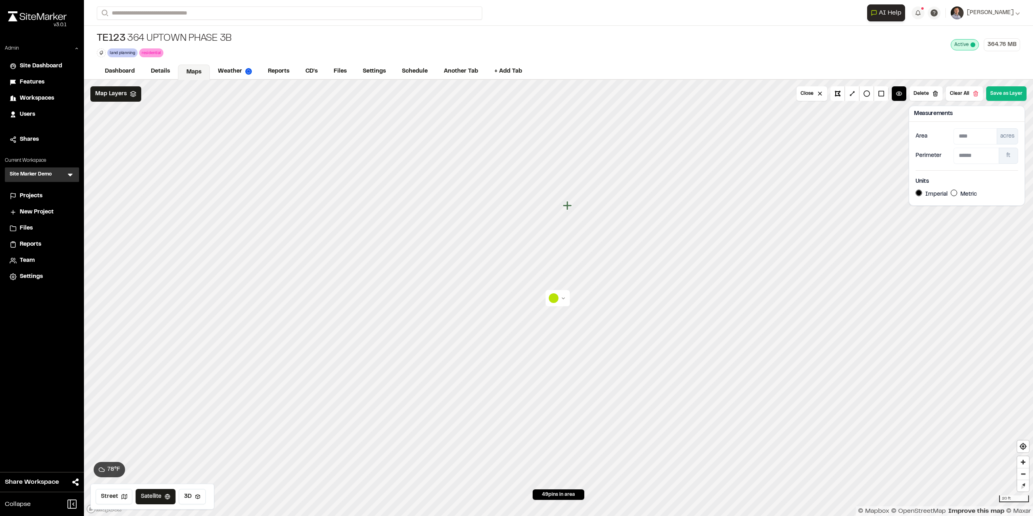
drag, startPoint x: 929, startPoint y: 88, endPoint x: 922, endPoint y: 96, distance: 11.2
click at [515, 88] on button "Delete" at bounding box center [925, 93] width 33 height 15
